Goal: Navigation & Orientation: Find specific page/section

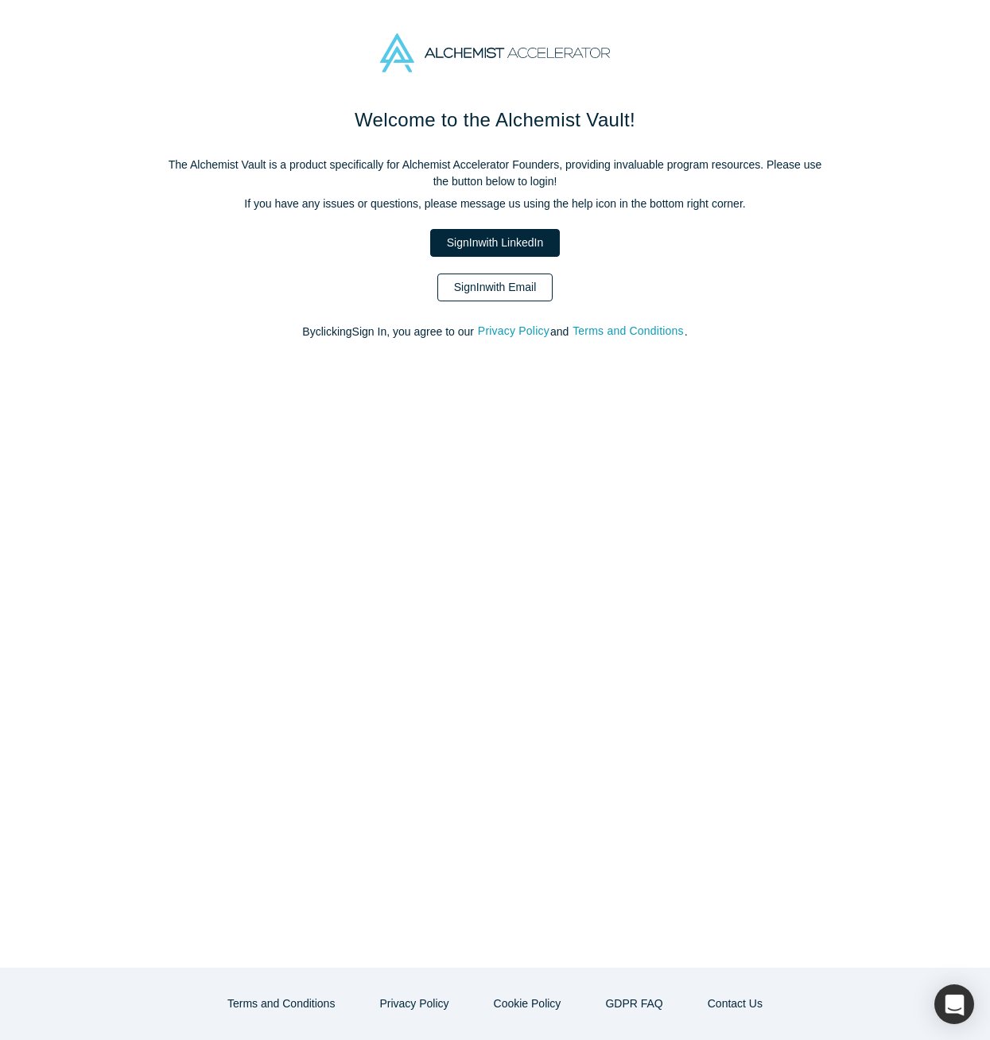
click at [514, 280] on link "Sign In with Email" at bounding box center [495, 287] width 116 height 28
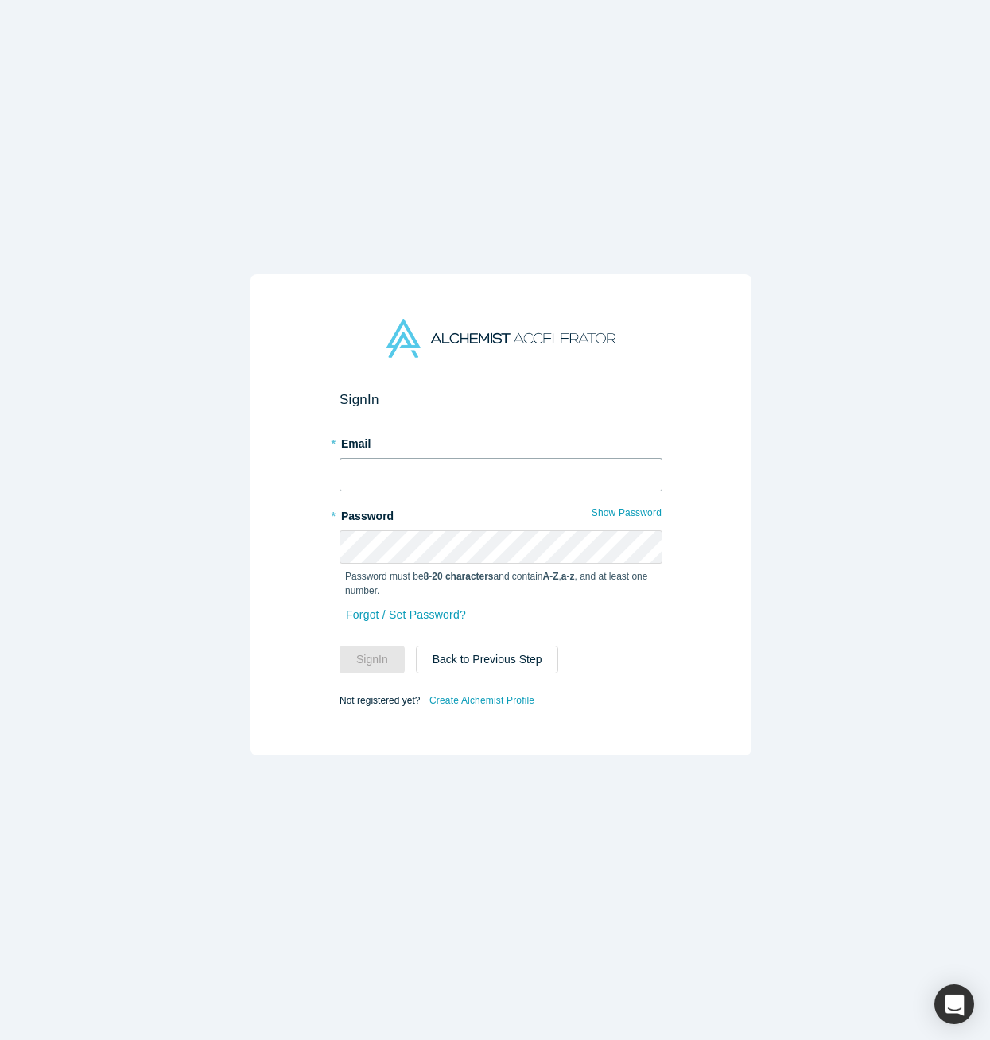
type input "[EMAIL_ADDRESS][DOMAIN_NAME]"
click at [356, 651] on button "Sign In" at bounding box center [371, 659] width 65 height 28
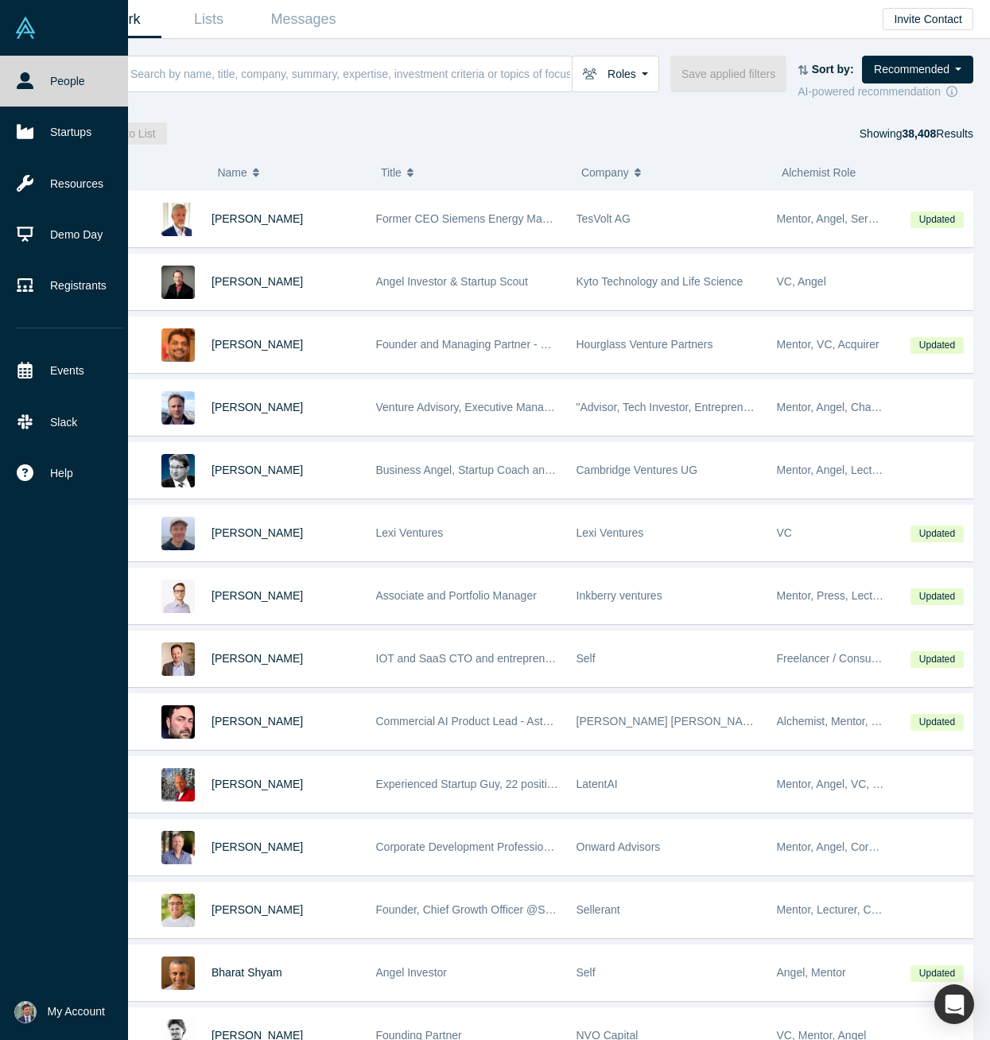
click at [19, 1006] on img at bounding box center [25, 1012] width 22 height 22
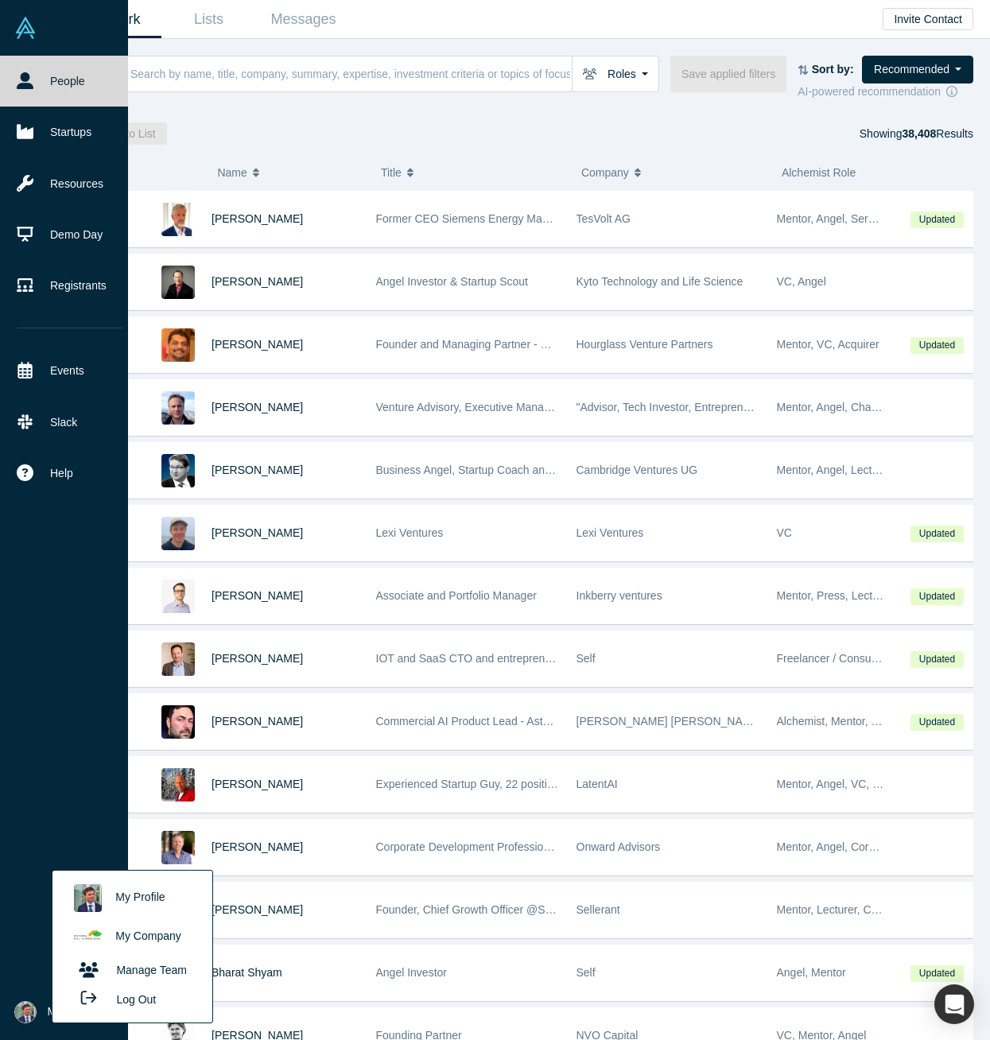
click at [99, 938] on img at bounding box center [88, 937] width 28 height 28
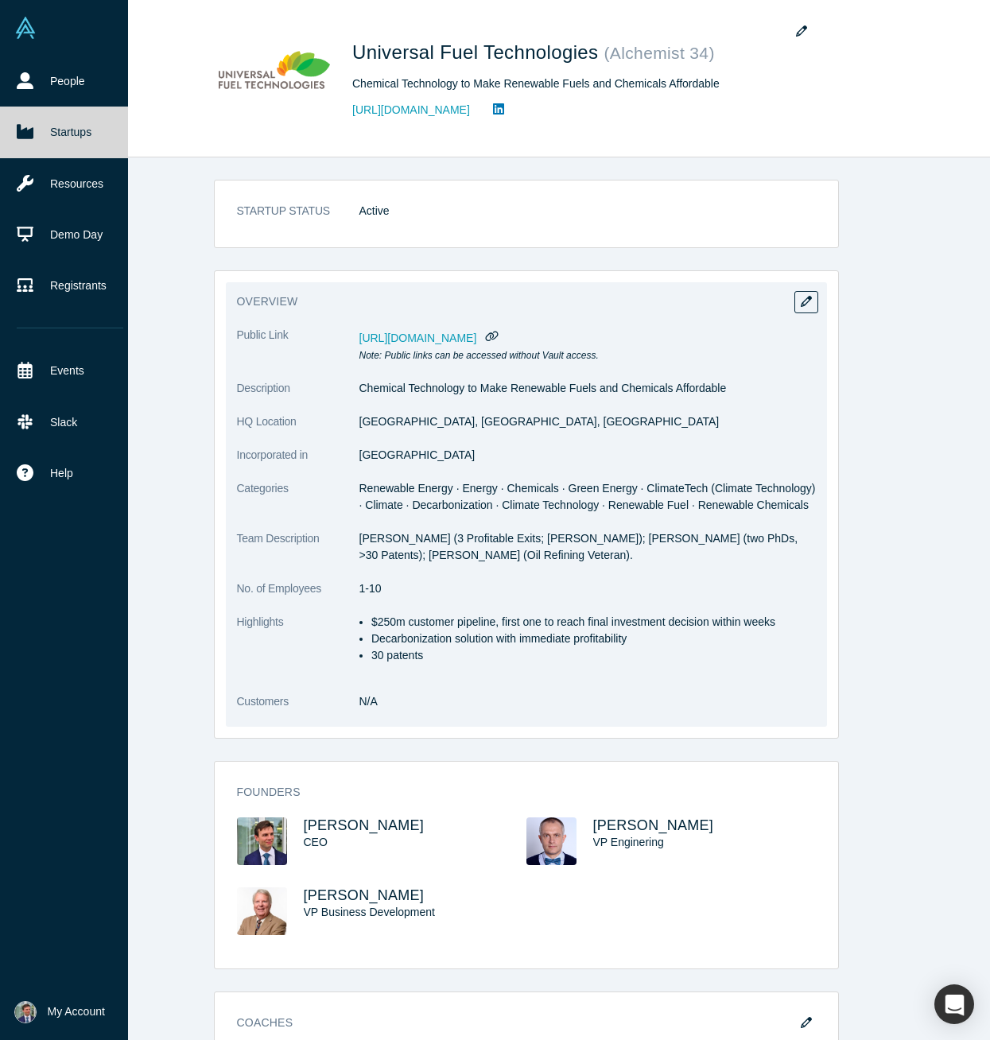
click at [531, 552] on p "[PERSON_NAME] (3 Profitable Exits; [PERSON_NAME]); [PERSON_NAME] (two PhDs, >30…" at bounding box center [587, 546] width 456 height 33
drag, startPoint x: 484, startPoint y: 549, endPoint x: 351, endPoint y: 541, distance: 133.8
click at [351, 541] on dl "Public Link [URL][DOMAIN_NAME] Note: Public links can be accessed without Vault…" at bounding box center [526, 527] width 579 height 400
copy dl "[PERSON_NAME] (3 Profitable Exits; [PERSON_NAME]); [PERSON_NAME] (two PhDs, >30…"
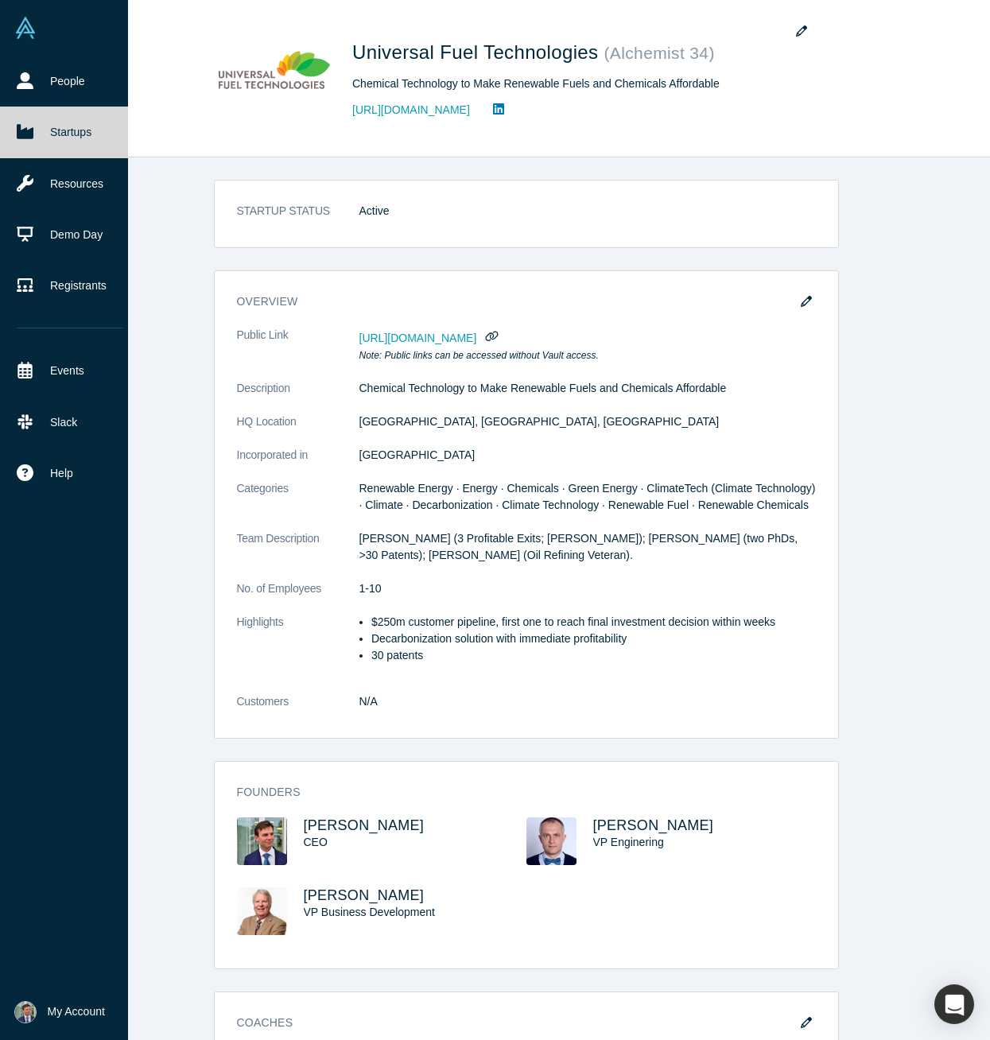
click at [892, 207] on div "STARTUP STATUS Active overview Public Link [URL][DOMAIN_NAME] Note: Public link…" at bounding box center [525, 604] width 951 height 894
